Goal: Navigation & Orientation: Find specific page/section

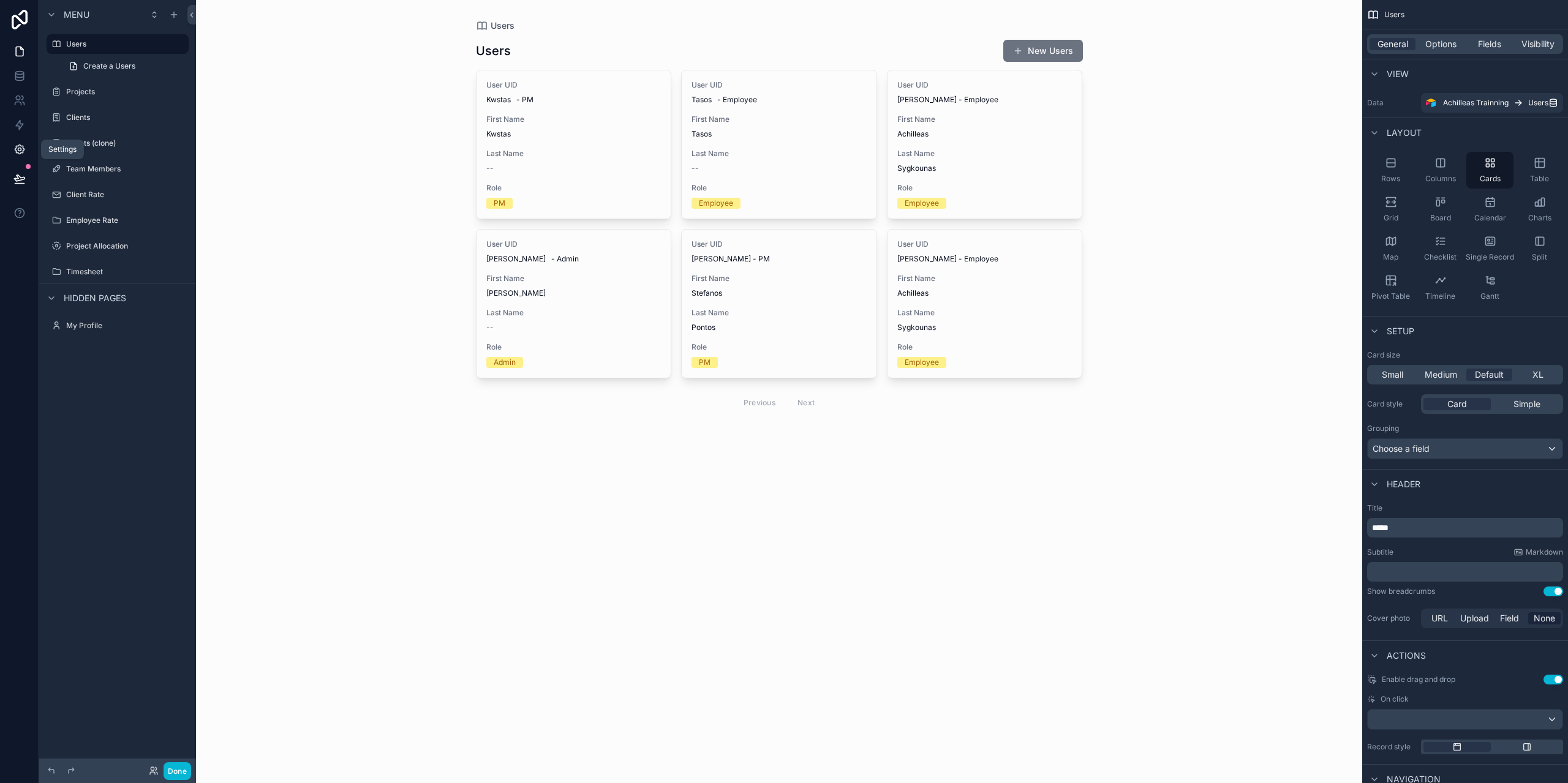
click at [8, 156] on link at bounding box center [19, 149] width 39 height 25
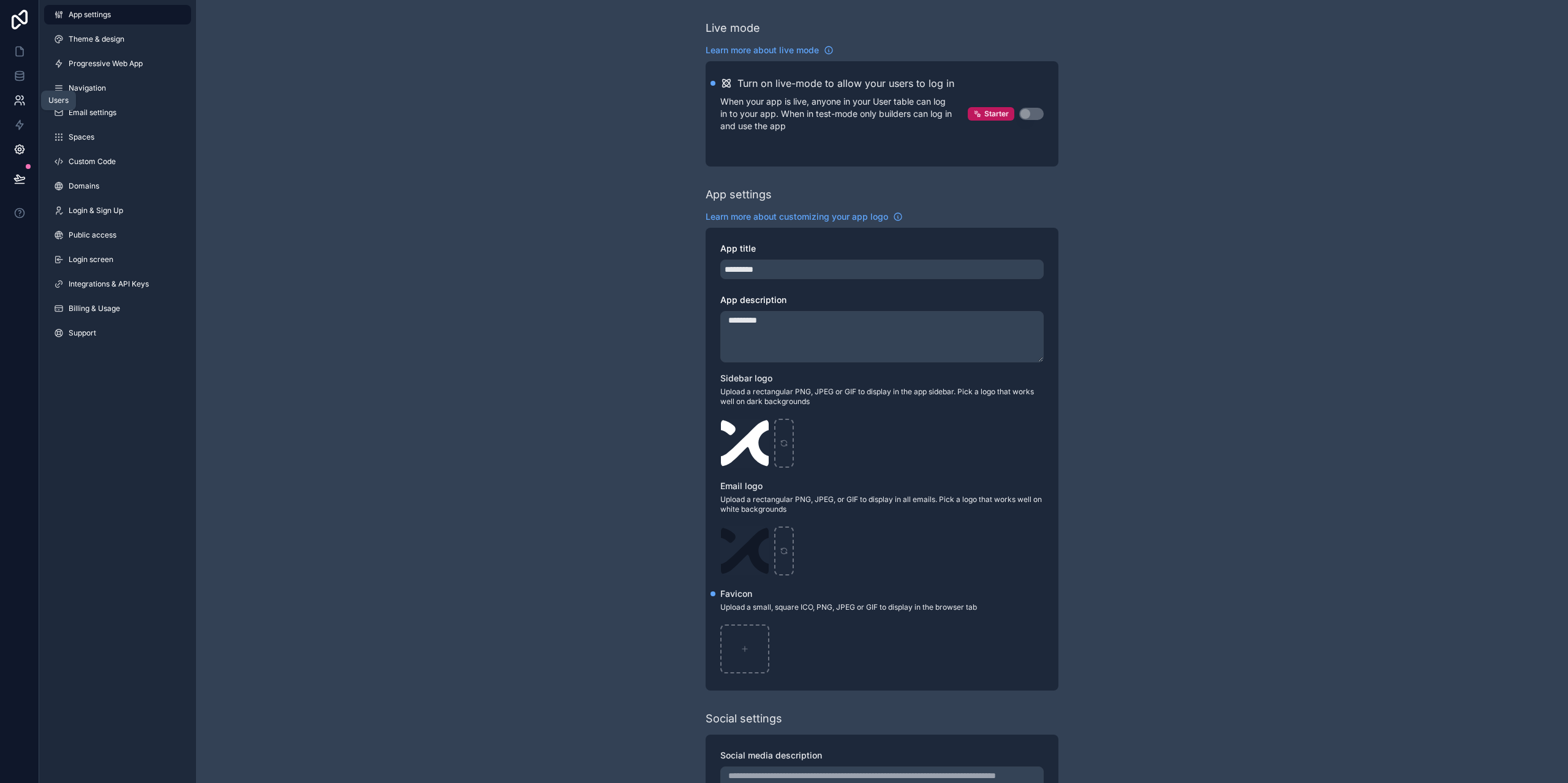
click at [15, 89] on link at bounding box center [19, 101] width 39 height 25
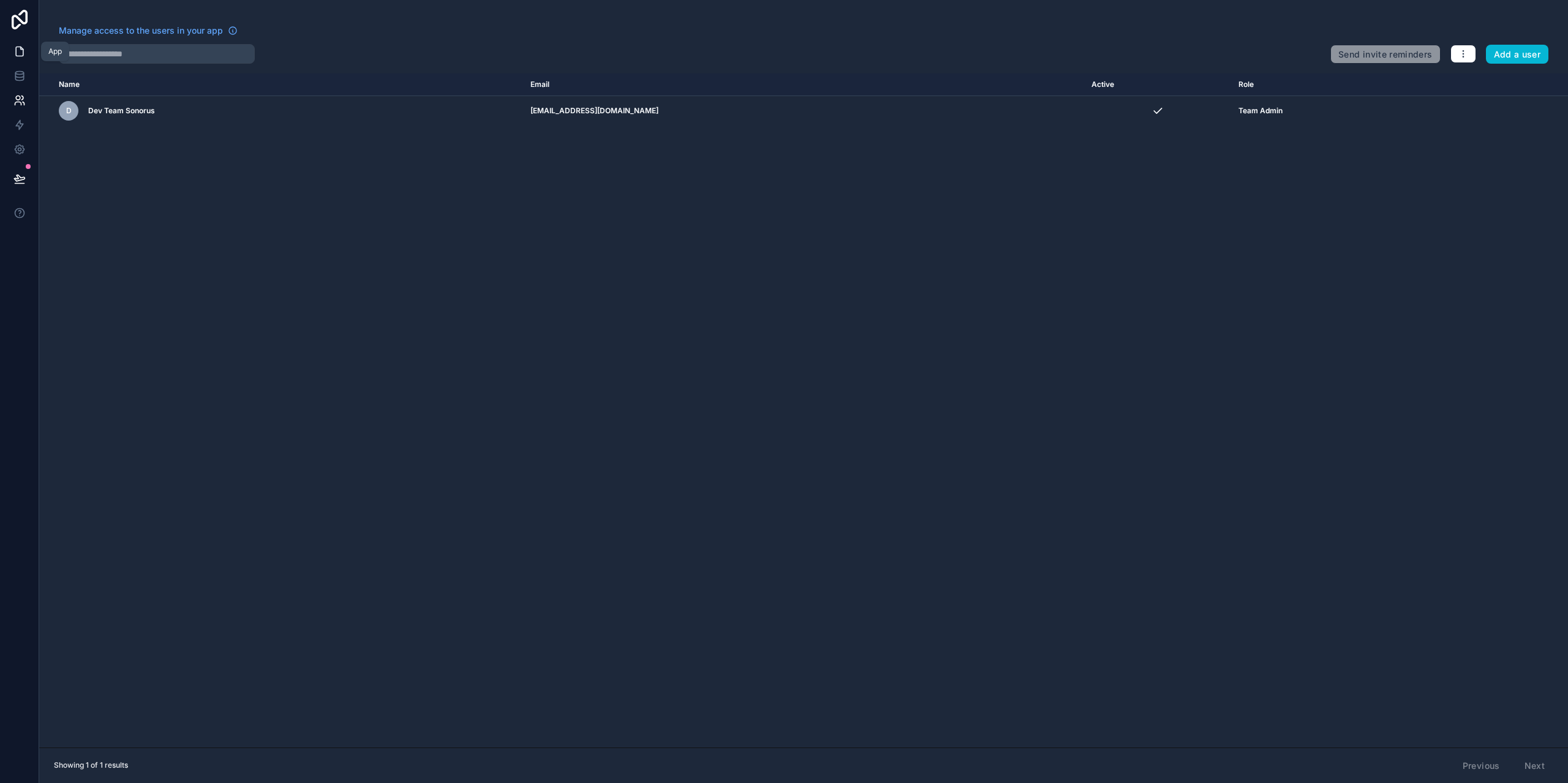
click at [24, 57] on icon at bounding box center [19, 52] width 12 height 12
